Goal: Information Seeking & Learning: Learn about a topic

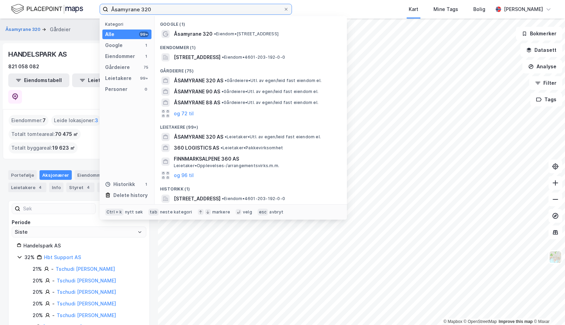
drag, startPoint x: 194, startPoint y: 9, endPoint x: 11, endPoint y: 0, distance: 183.3
click at [11, 0] on div "Åsamyrane 320 Kategori Alle 99+ Google 1 Eiendommer 1 Gårdeiere 75 Leietakere 9…" at bounding box center [282, 9] width 565 height 19
paste input "Sankt Hallvards vei 3"
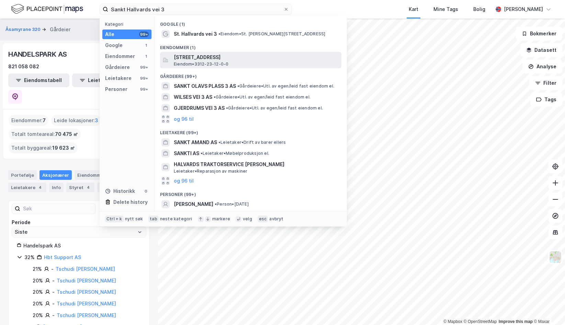
click at [261, 58] on span "[STREET_ADDRESS]" at bounding box center [256, 57] width 165 height 8
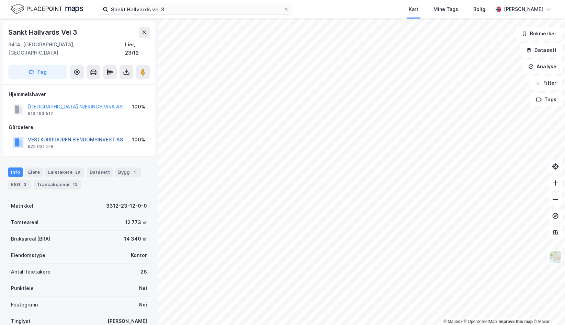
click at [0, 0] on button "VESTKORRIDOREN EIENDOMSINVEST AS" at bounding box center [0, 0] width 0 height 0
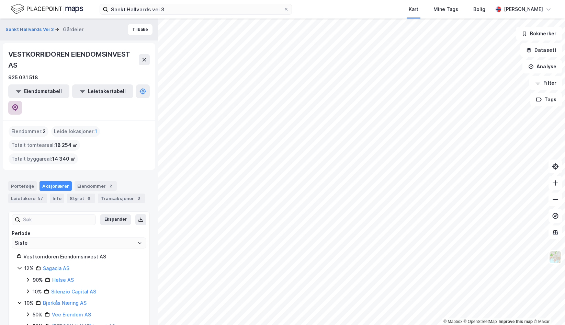
click at [22, 101] on button at bounding box center [15, 108] width 14 height 14
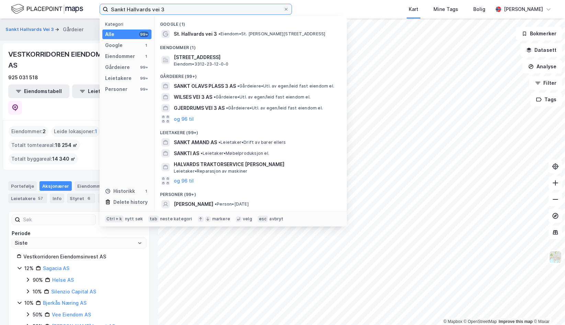
drag, startPoint x: 168, startPoint y: 10, endPoint x: 76, endPoint y: 20, distance: 93.0
click at [76, 20] on div "Sankt Hallvards vei 3 Kategori Alle 99+ Google 1 Eiendommer 1 Gårdeiere 99+ Lei…" at bounding box center [282, 162] width 565 height 325
paste input "[STREET_ADDRESS]"
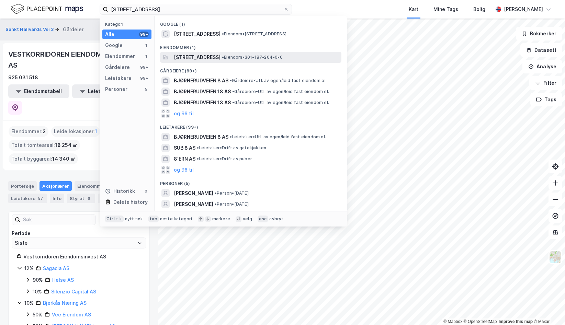
click at [190, 60] on span "[STREET_ADDRESS]" at bounding box center [197, 57] width 47 height 8
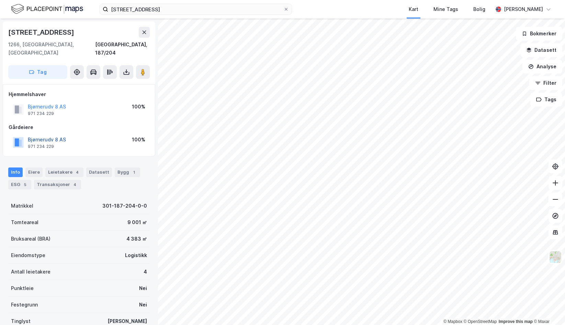
click at [0, 0] on button "Bjørnerudv 8 AS" at bounding box center [0, 0] width 0 height 0
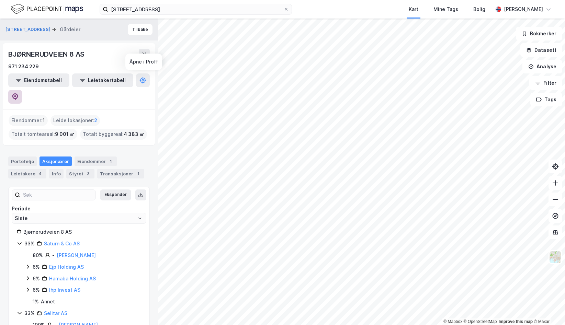
click at [19, 93] on icon at bounding box center [15, 96] width 7 height 7
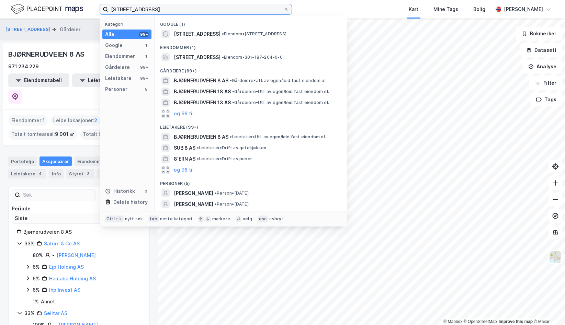
drag, startPoint x: 172, startPoint y: 8, endPoint x: 66, endPoint y: 10, distance: 106.2
click at [66, 10] on div "Bjørnerudveien 8 Kategori Alle 99+ Google 1 Eiendommer 1 Gårdeiere 99+ Leietake…" at bounding box center [282, 9] width 565 height 19
paste input "[STREET_ADDRESS]"
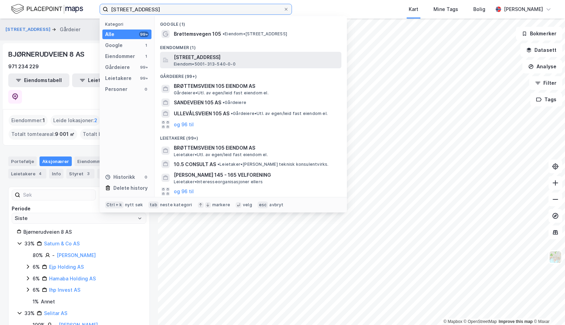
type input "[STREET_ADDRESS]"
click at [239, 55] on span "[STREET_ADDRESS]" at bounding box center [256, 57] width 165 height 8
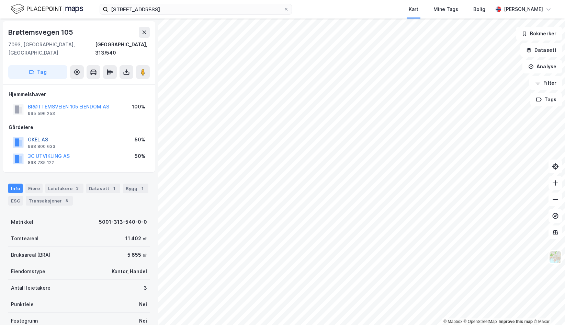
click at [0, 0] on button "OKEL AS" at bounding box center [0, 0] width 0 height 0
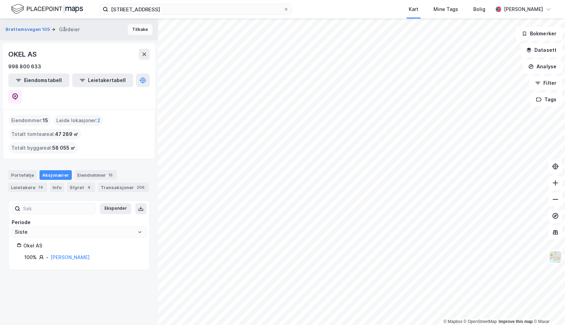
click at [136, 32] on button "Tilbake" at bounding box center [140, 29] width 25 height 11
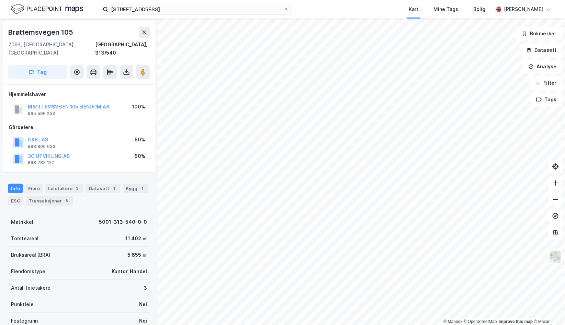
click at [59, 152] on div "3C UTVIKLING AS" at bounding box center [49, 156] width 42 height 8
click at [0, 0] on button "3C UTVIKLING AS" at bounding box center [0, 0] width 0 height 0
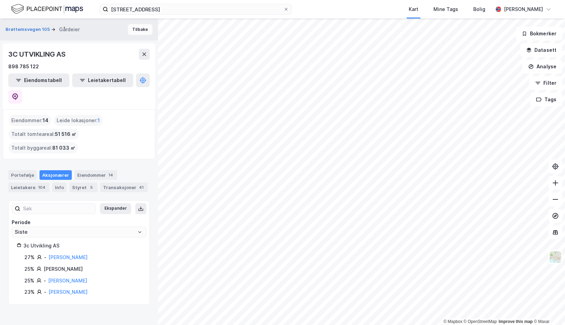
click at [132, 30] on button "Tilbake" at bounding box center [140, 29] width 25 height 11
